Goal: Navigation & Orientation: Find specific page/section

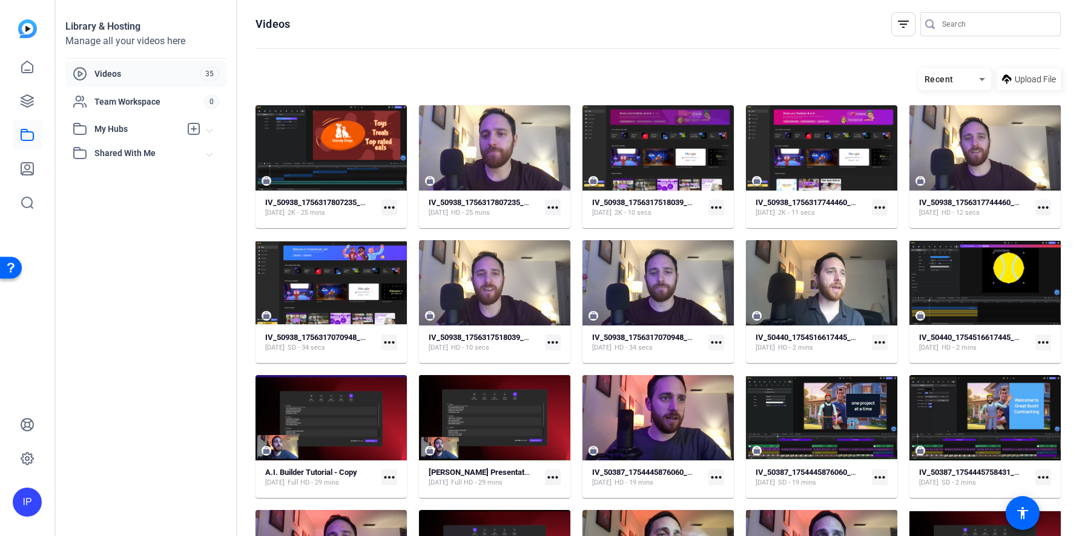
click at [129, 75] on span "Videos" at bounding box center [146, 74] width 105 height 12
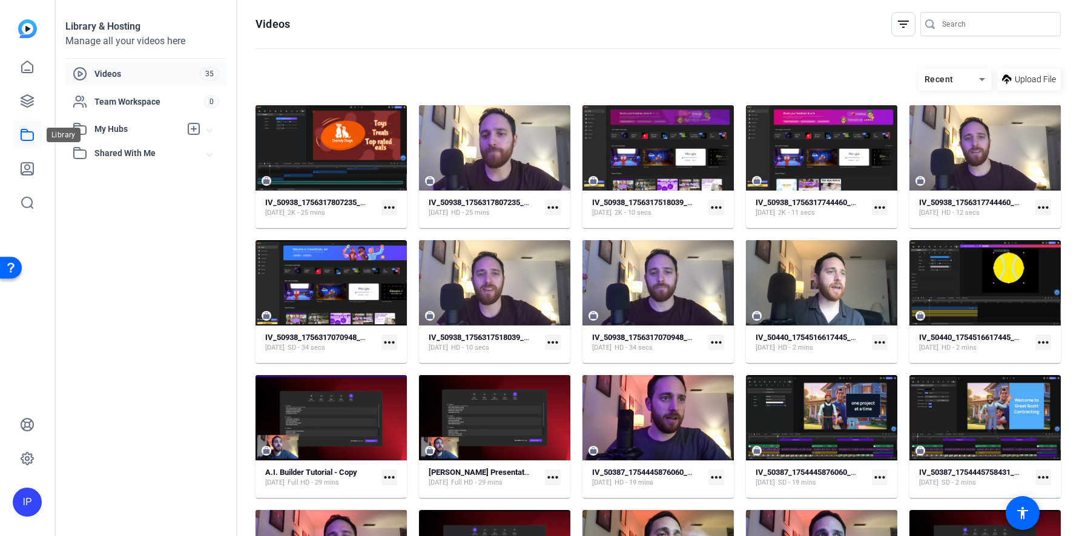
click at [24, 134] on icon at bounding box center [27, 135] width 15 height 15
click at [102, 133] on span "My Hubs" at bounding box center [137, 129] width 86 height 13
click at [134, 152] on link "Ian 1" at bounding box center [150, 156] width 154 height 24
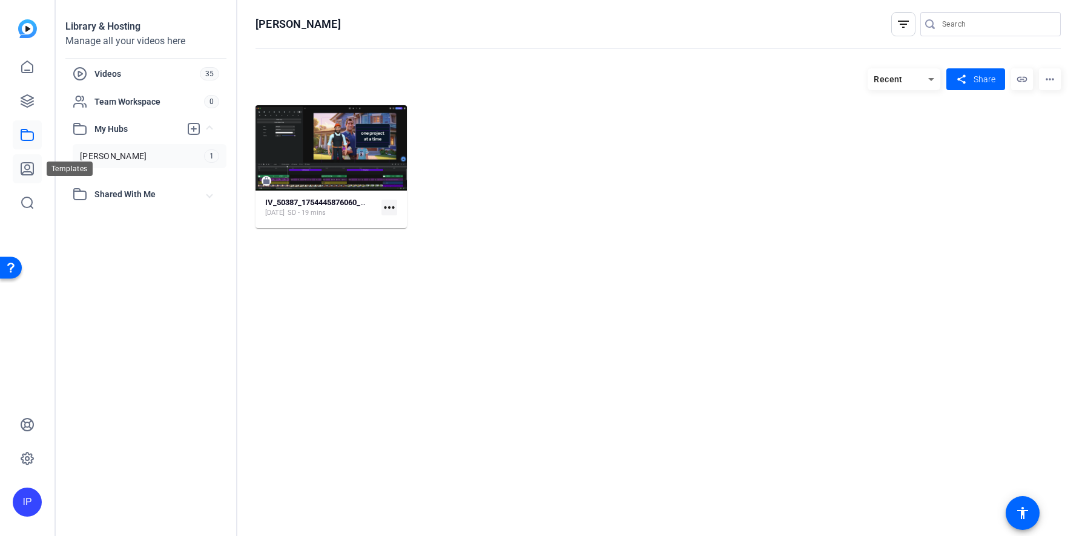
click at [26, 171] on icon at bounding box center [27, 169] width 12 height 12
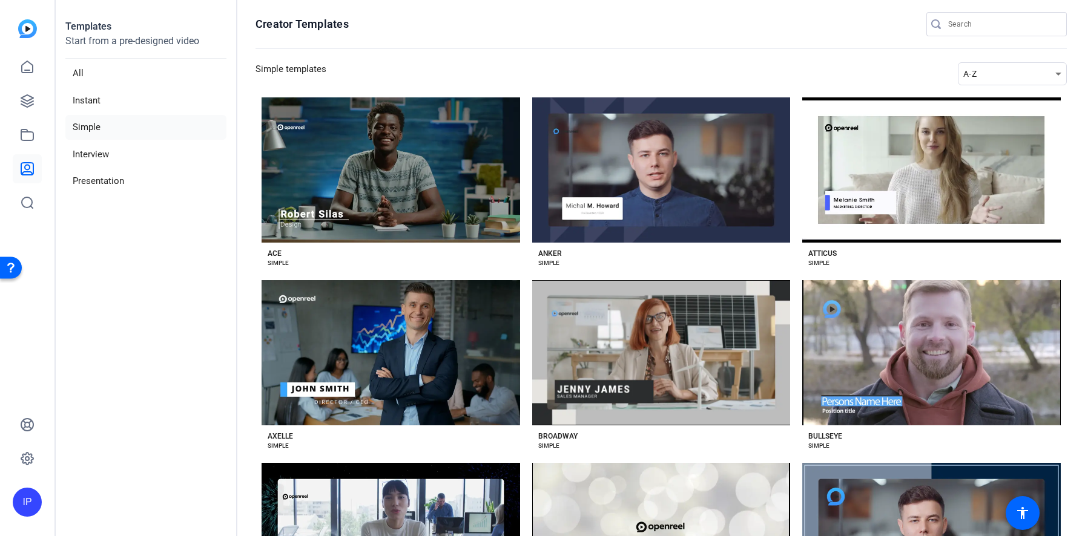
click at [23, 499] on div "IP" at bounding box center [27, 502] width 29 height 29
click at [100, 495] on div "Banzai International" at bounding box center [96, 498] width 82 height 12
click at [30, 504] on div "IP" at bounding box center [27, 502] width 29 height 29
click at [153, 495] on mat-icon "logout" at bounding box center [158, 492] width 15 height 15
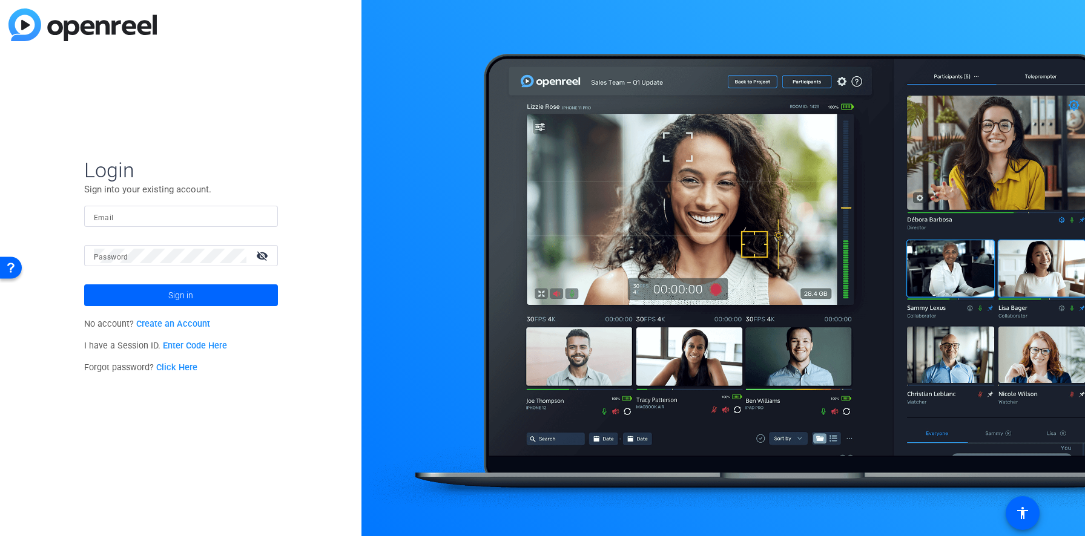
click at [183, 217] on input "Email" at bounding box center [181, 216] width 174 height 15
type input "ian.parel@banzai.io"
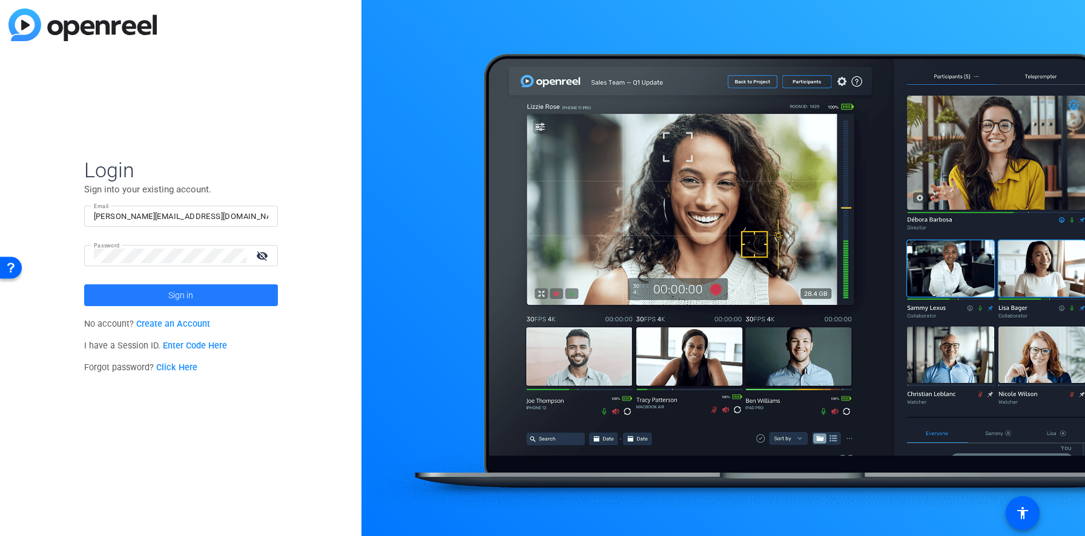
click at [231, 296] on span at bounding box center [181, 295] width 194 height 29
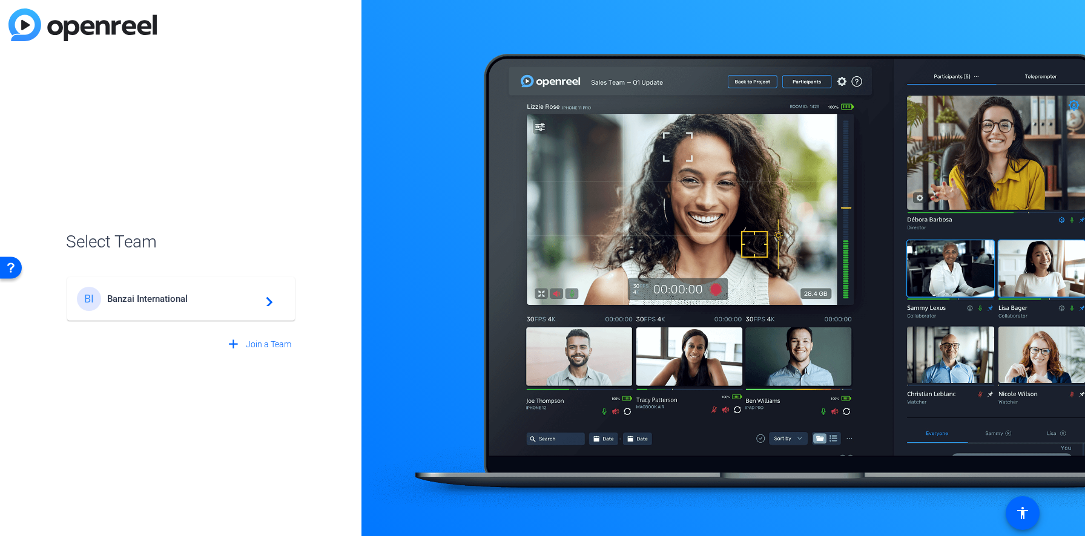
click at [278, 303] on div "BI Banzai International navigate_next" at bounding box center [181, 299] width 208 height 24
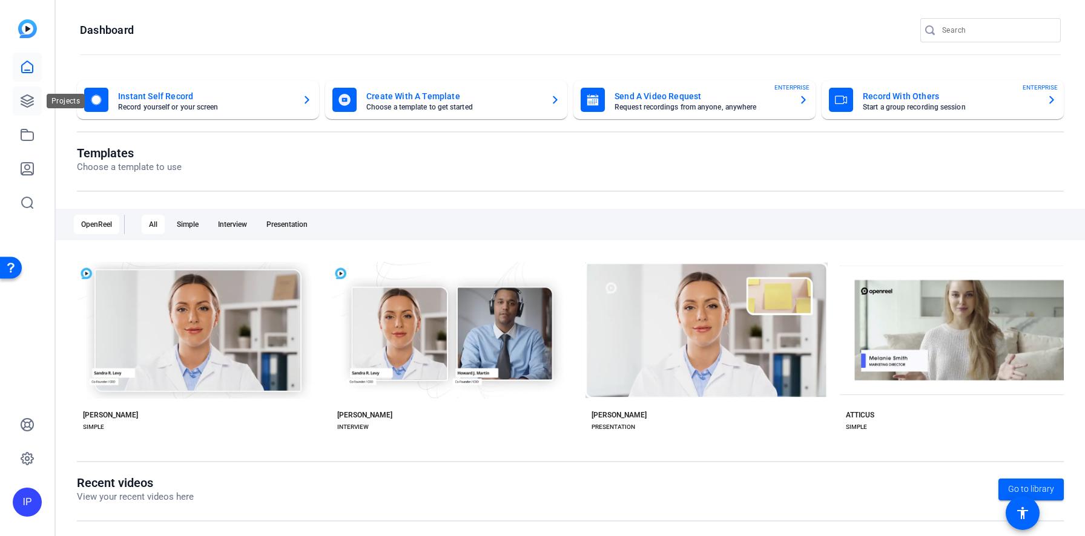
click at [25, 108] on link at bounding box center [27, 101] width 29 height 29
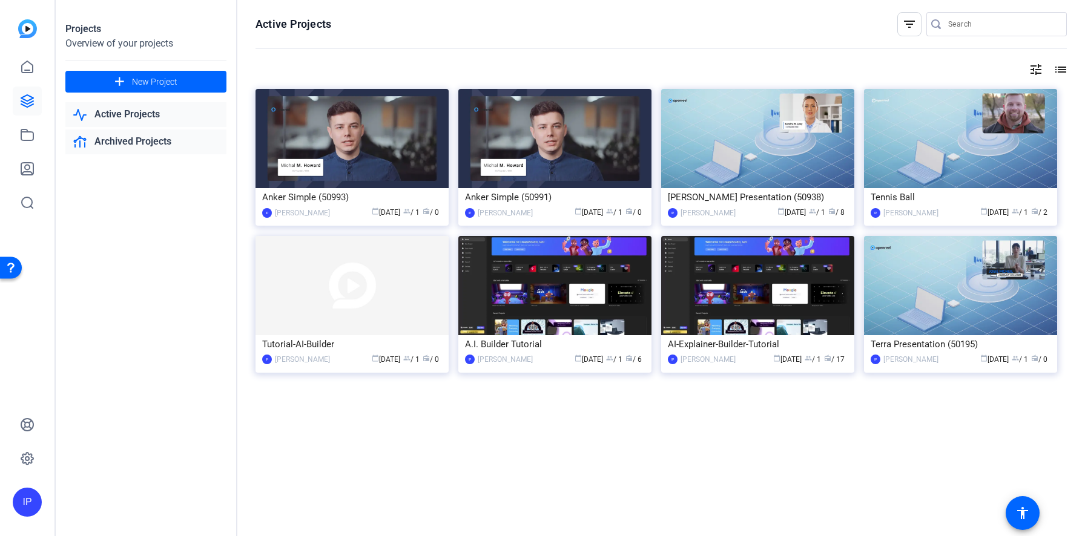
click at [114, 132] on link "Archived Projects" at bounding box center [145, 142] width 161 height 25
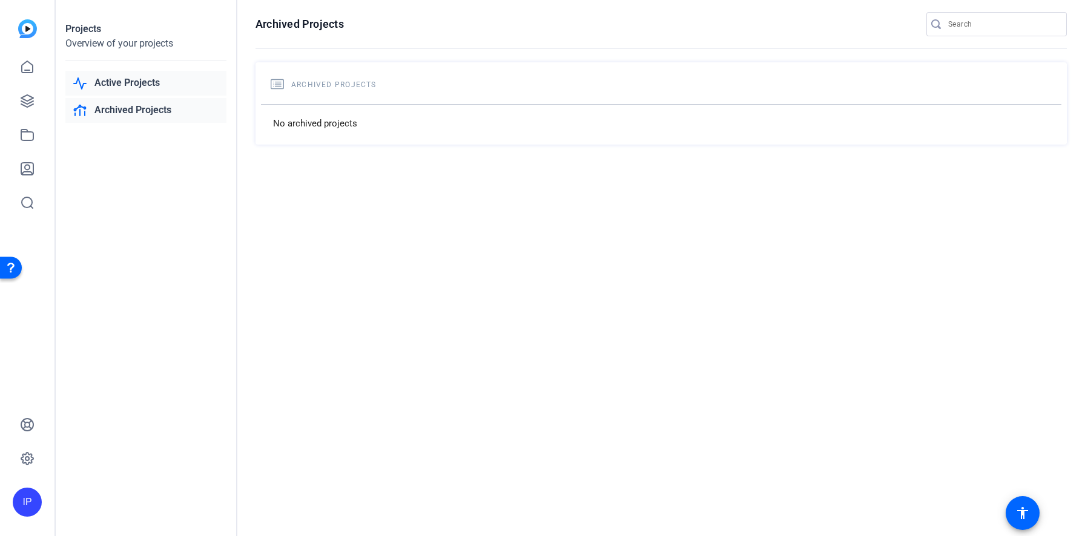
click at [119, 93] on link "Active Projects" at bounding box center [145, 83] width 161 height 25
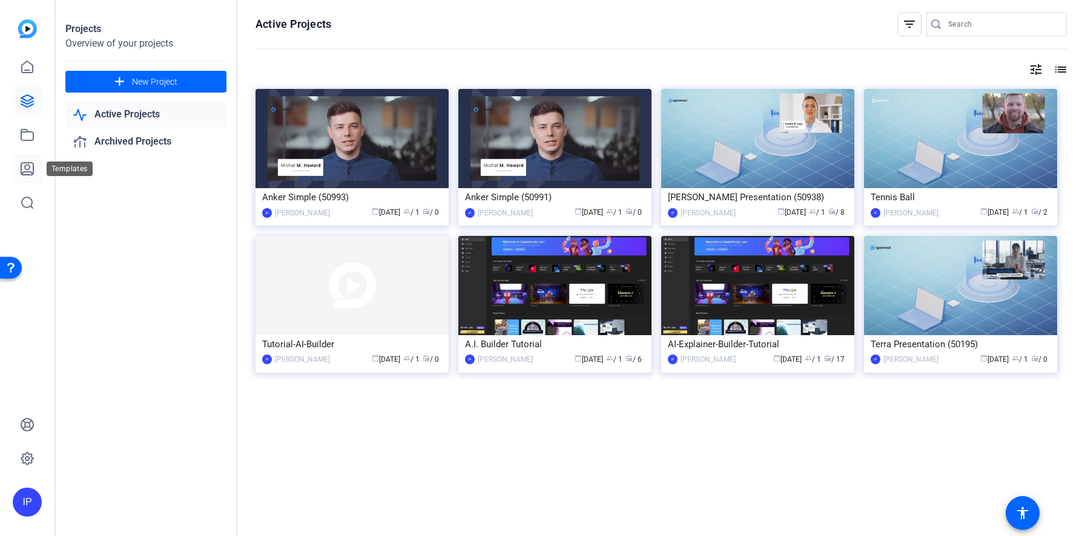
click at [25, 175] on icon at bounding box center [27, 169] width 12 height 12
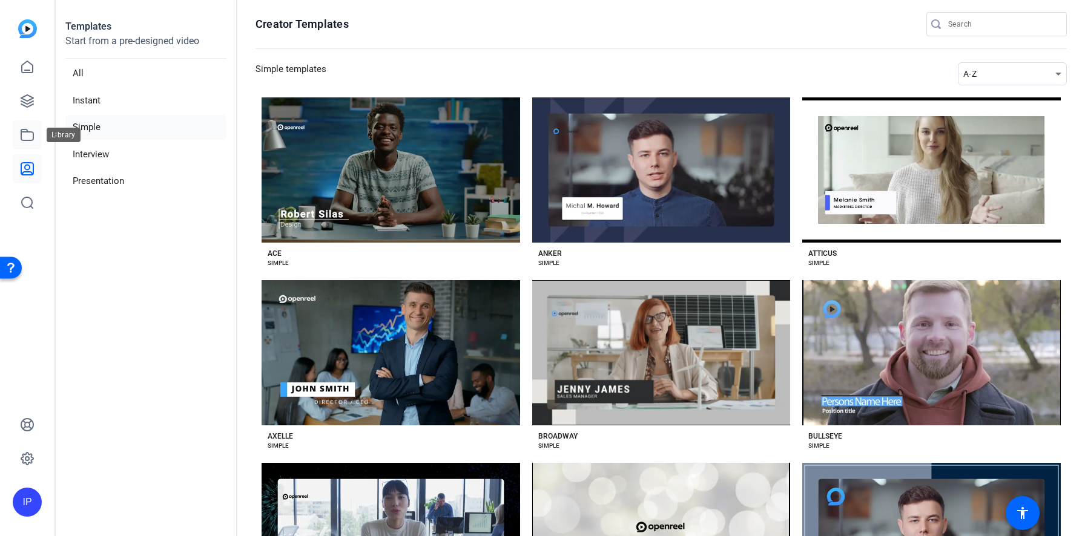
click at [27, 135] on icon at bounding box center [27, 135] width 15 height 15
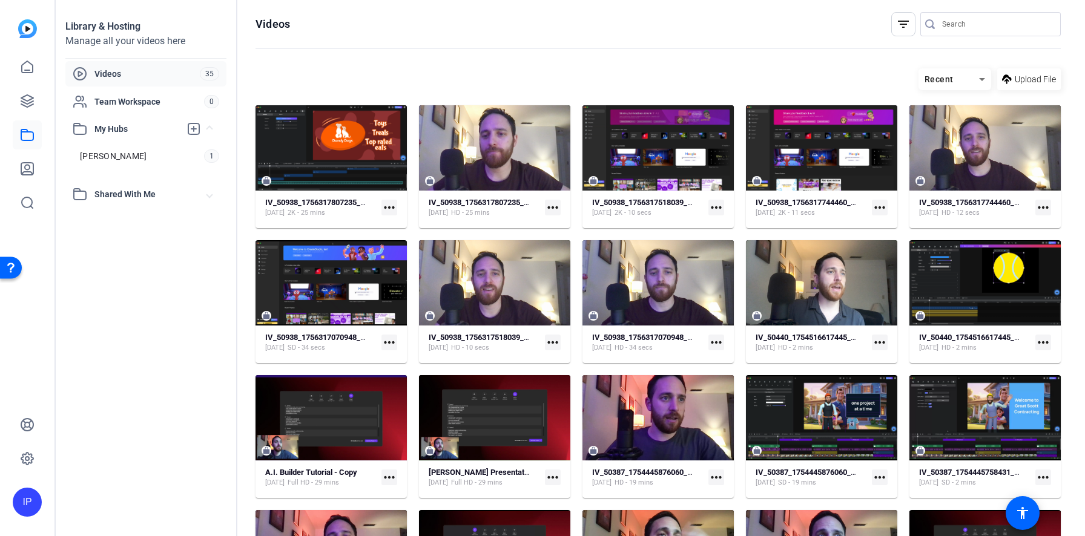
click at [148, 77] on span "Videos" at bounding box center [146, 74] width 105 height 12
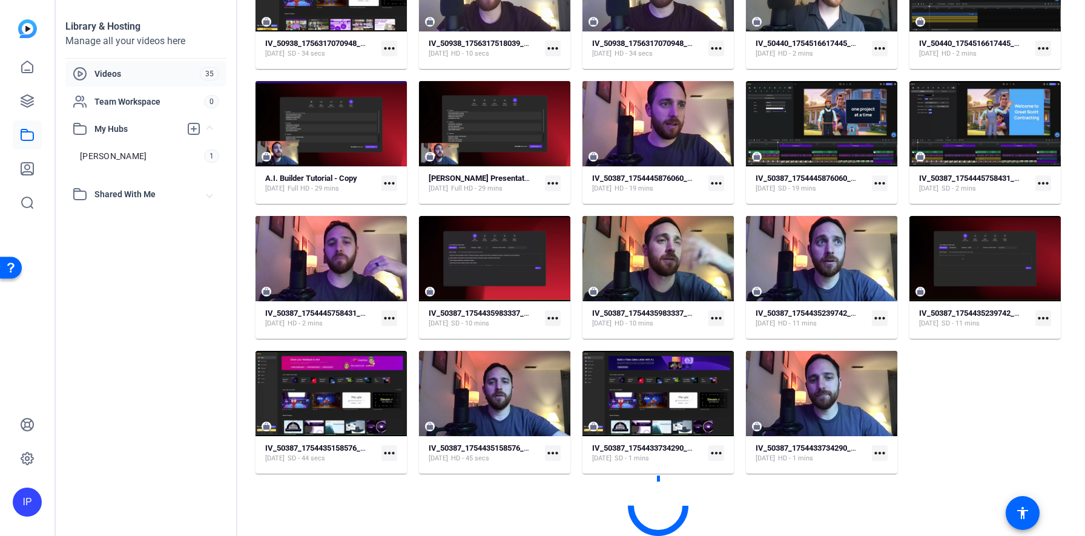
scroll to position [300, 0]
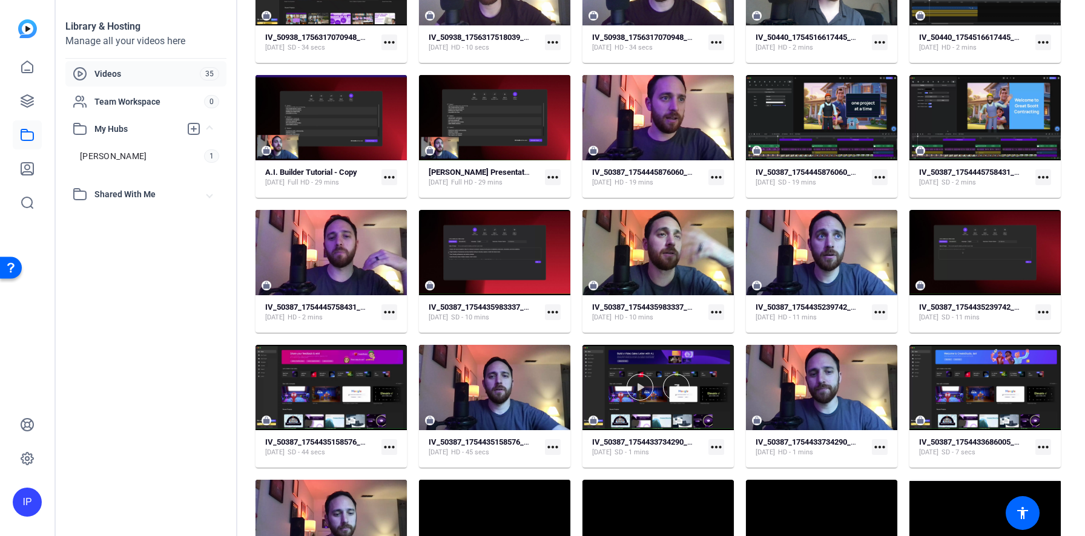
click at [607, 378] on div at bounding box center [657, 387] width 151 height 27
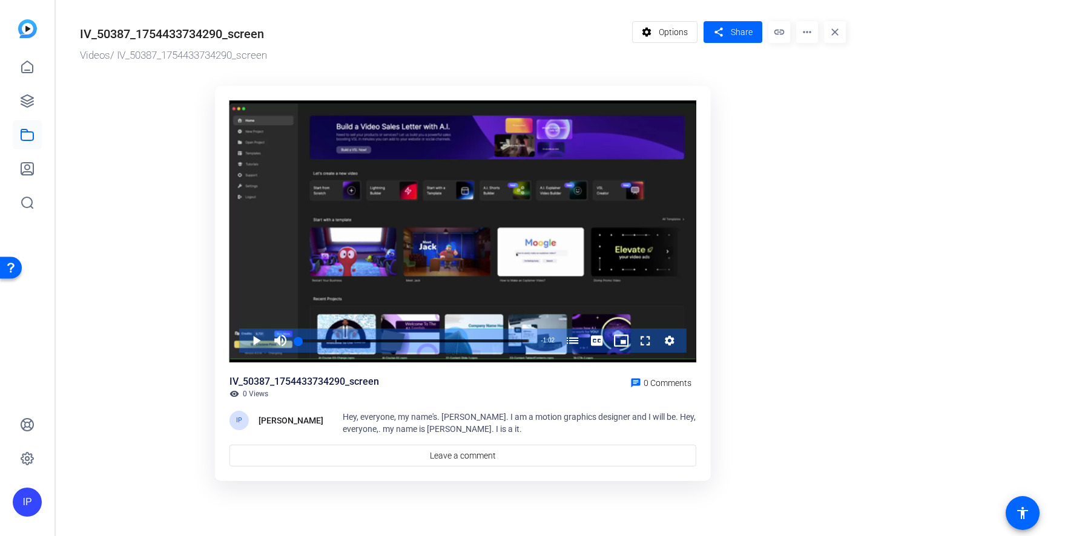
click at [12, 272] on div "Open Resource Center" at bounding box center [11, 268] width 22 height 22
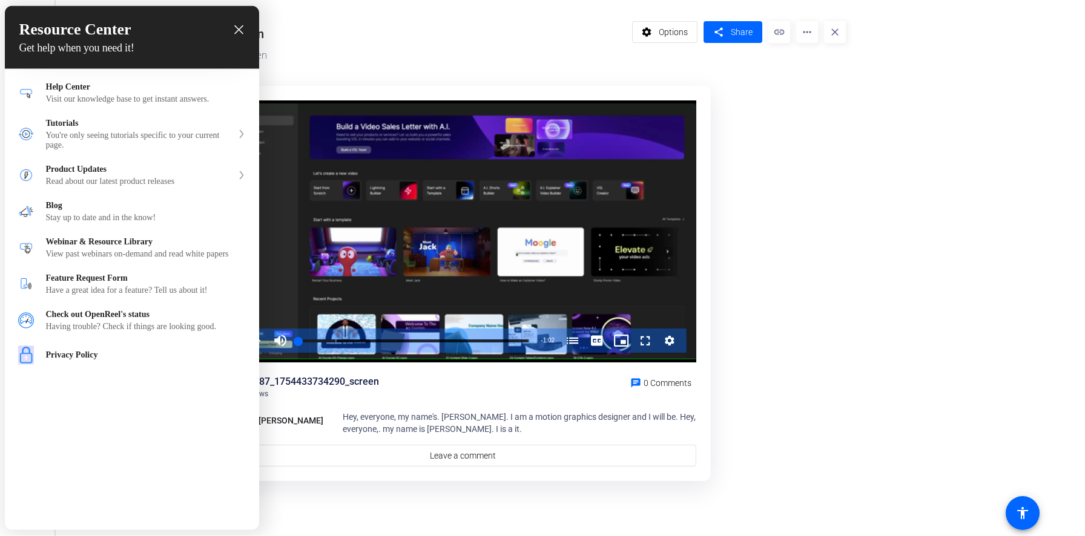
click at [237, 30] on icon "close resource center" at bounding box center [238, 29] width 9 height 9
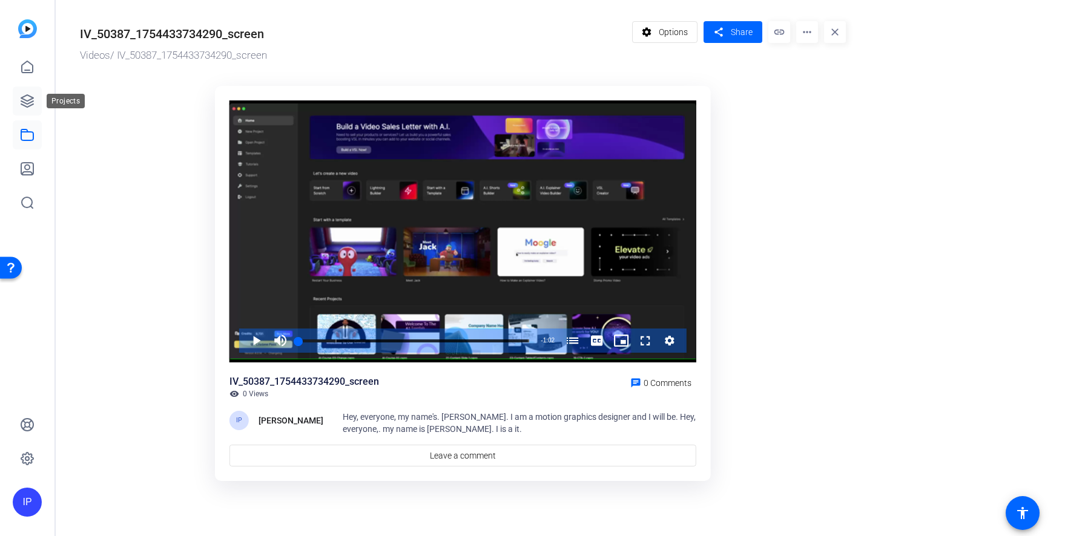
click at [16, 107] on link at bounding box center [27, 101] width 29 height 29
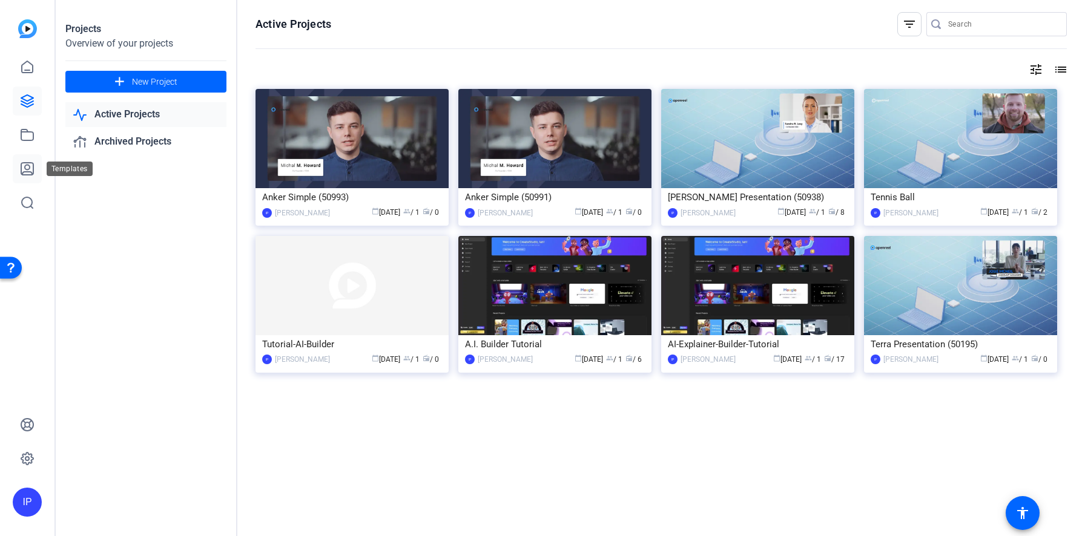
click at [19, 175] on link at bounding box center [27, 168] width 29 height 29
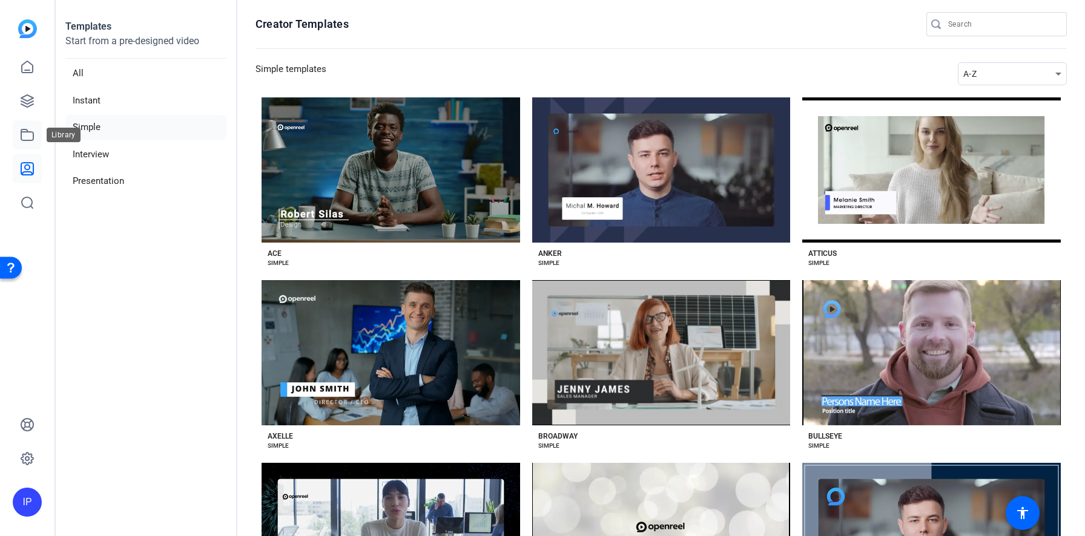
click at [22, 139] on icon at bounding box center [27, 135] width 15 height 15
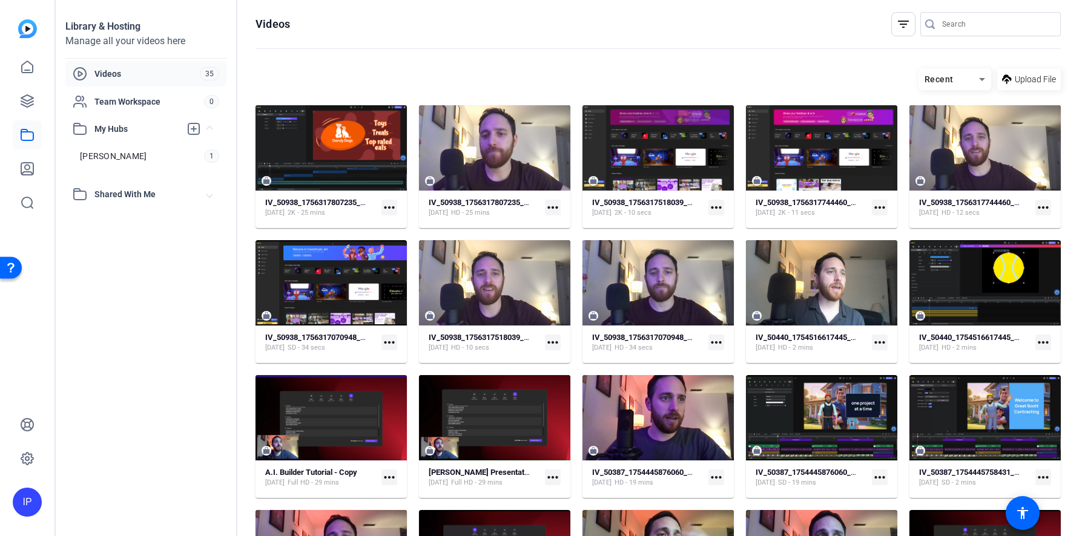
click at [206, 71] on span "35" at bounding box center [209, 73] width 19 height 13
click at [963, 84] on div "Recent" at bounding box center [948, 79] width 61 height 15
click at [946, 120] on span "Newest First" at bounding box center [951, 122] width 47 height 15
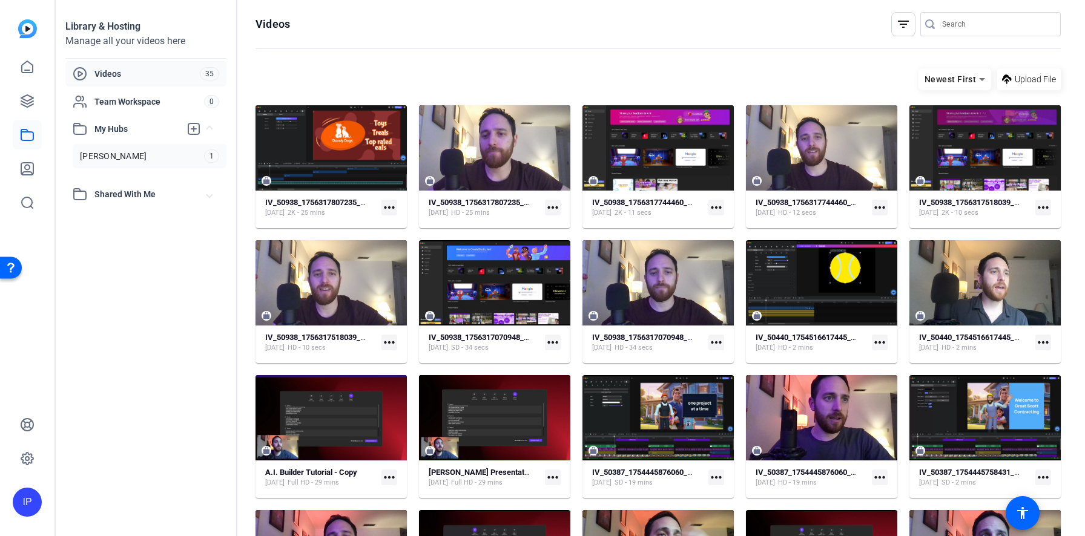
click at [136, 163] on link "Ian 1" at bounding box center [150, 156] width 154 height 24
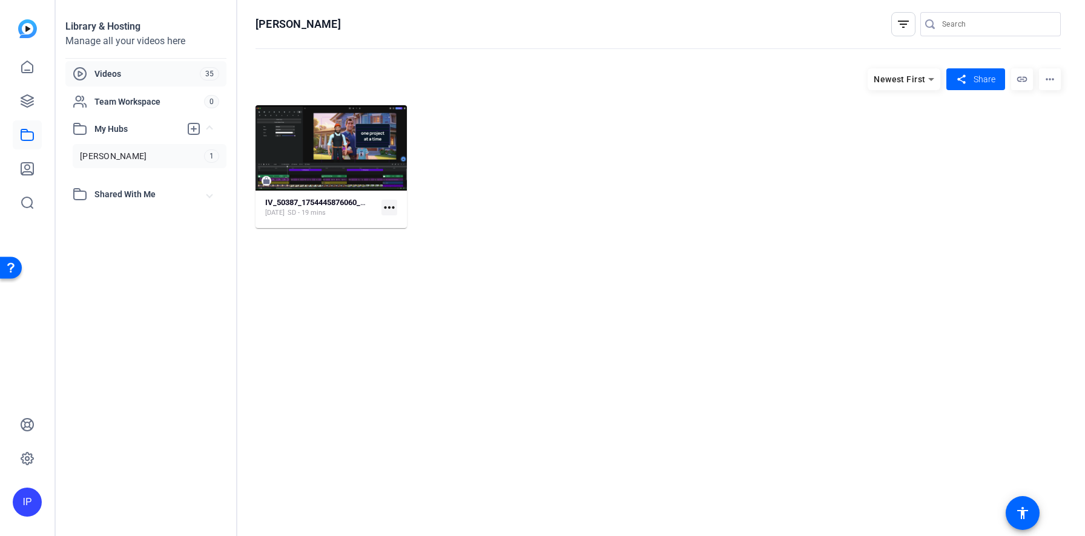
click at [94, 84] on div "Videos 35" at bounding box center [145, 73] width 161 height 25
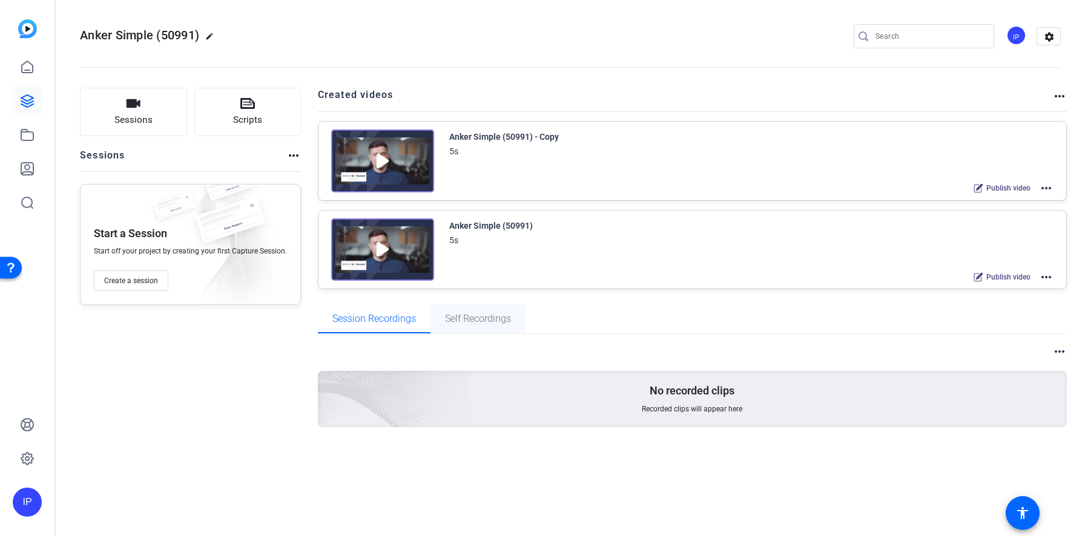
click at [461, 327] on span "Self Recordings" at bounding box center [478, 319] width 66 height 29
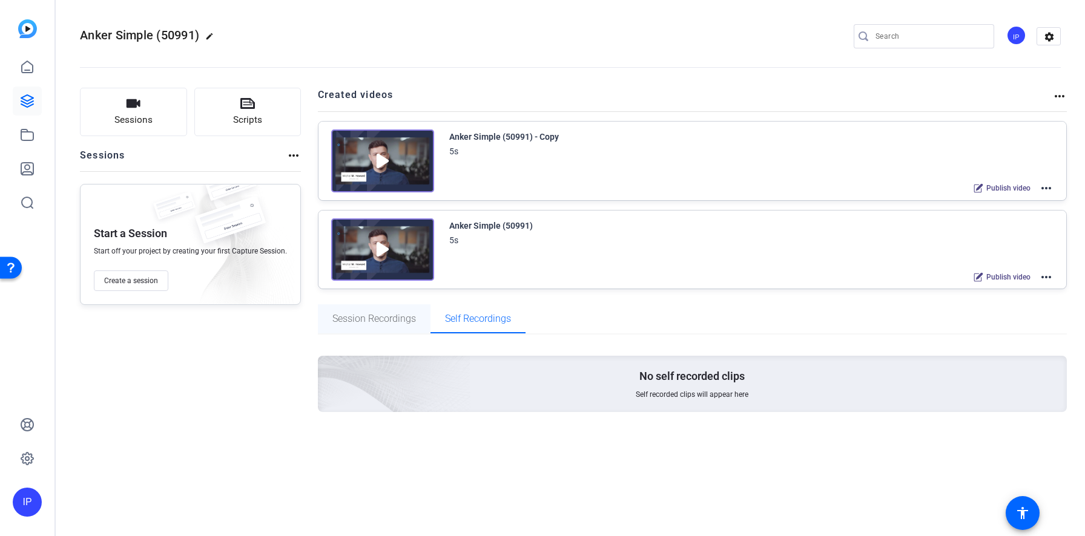
click at [371, 326] on span "Session Recordings" at bounding box center [374, 319] width 84 height 29
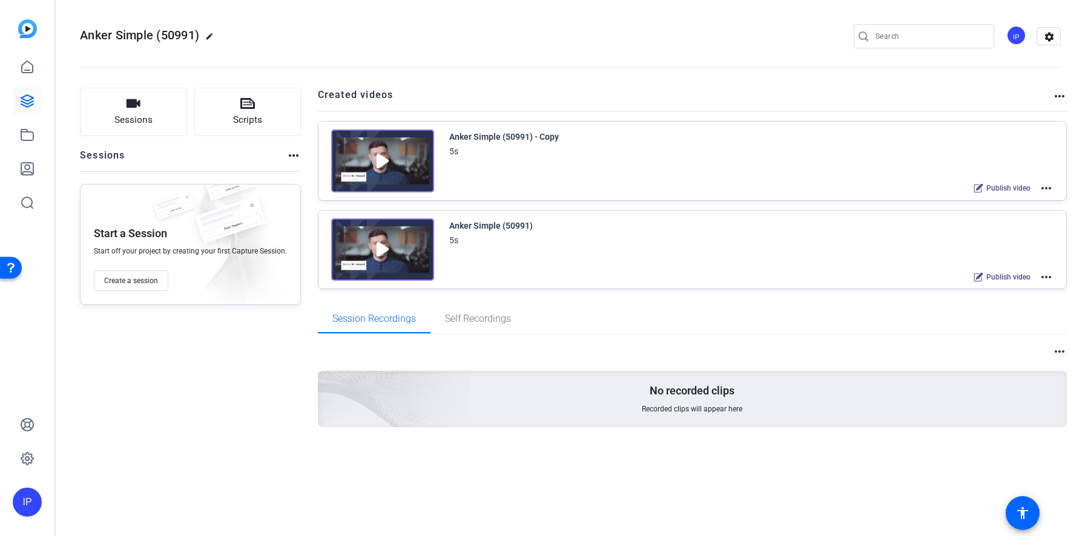
click at [1047, 193] on mat-icon "more_horiz" at bounding box center [1046, 188] width 15 height 15
click at [920, 80] on div at bounding box center [542, 268] width 1085 height 536
click at [1060, 95] on mat-icon "more_horiz" at bounding box center [1059, 96] width 15 height 15
click at [852, 108] on div at bounding box center [542, 268] width 1085 height 536
